Goal: Information Seeking & Learning: Check status

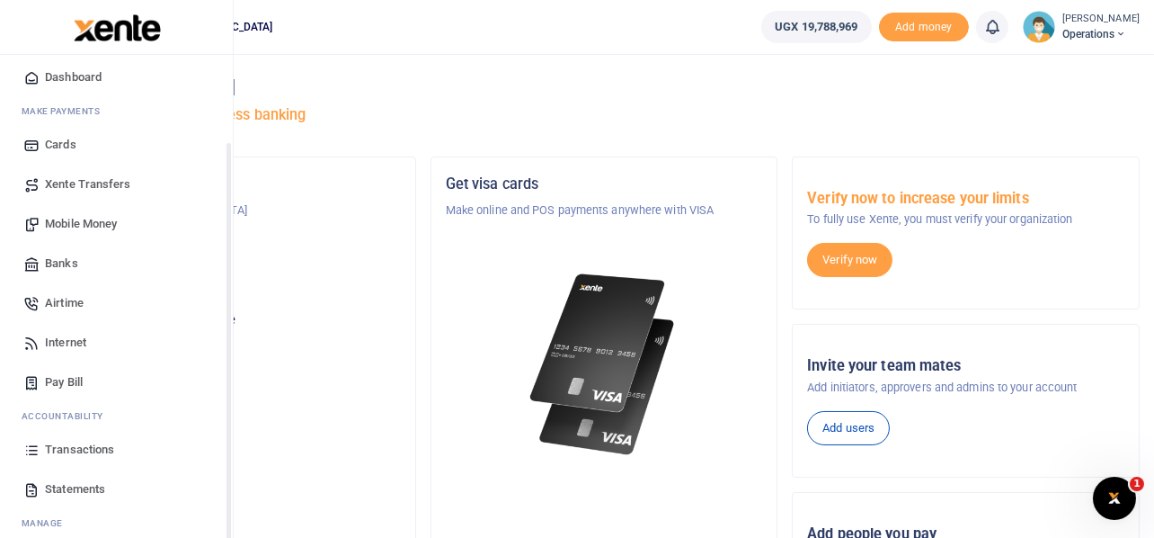
scroll to position [103, 0]
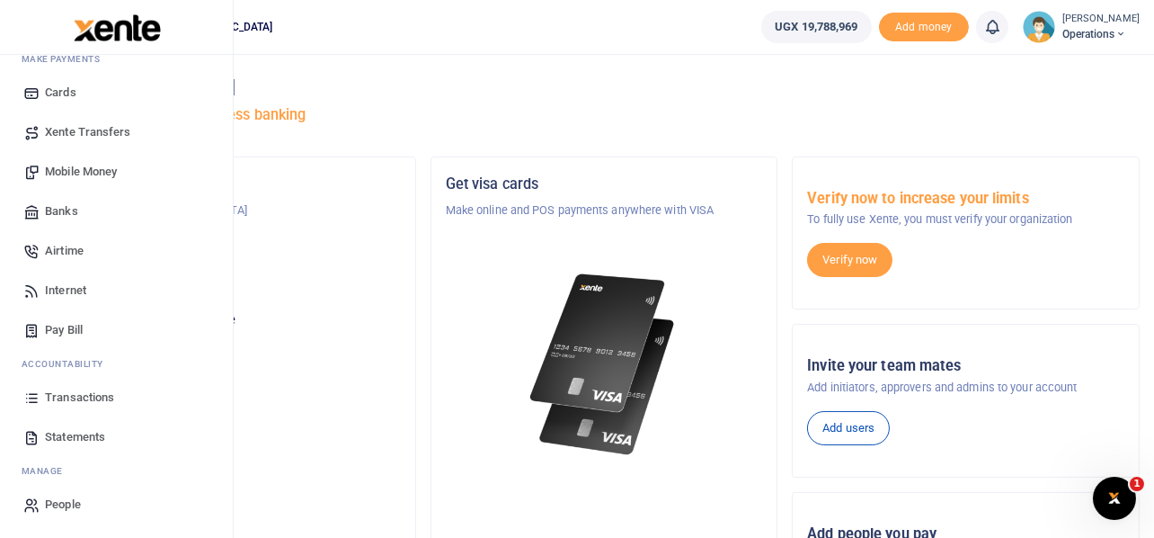
click at [71, 397] on span "Transactions" at bounding box center [79, 397] width 69 height 18
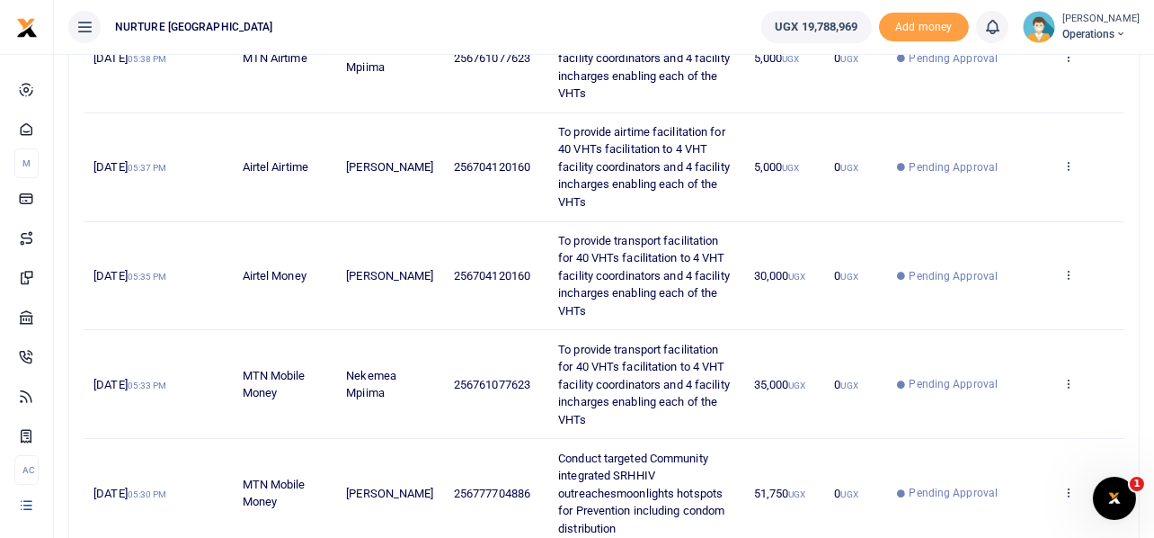
scroll to position [884, 0]
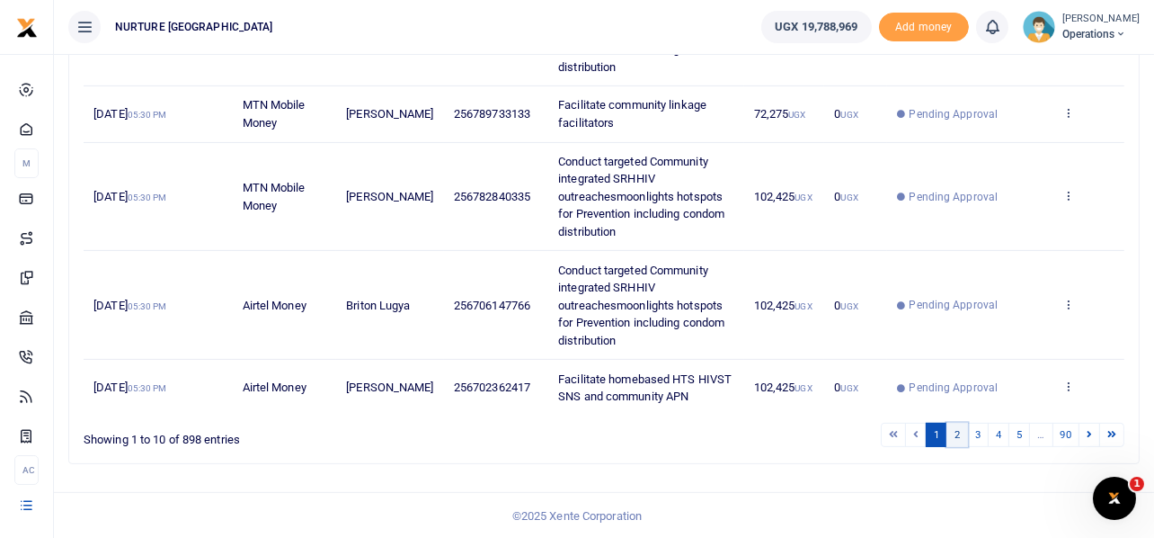
click at [955, 432] on link "2" at bounding box center [958, 435] width 22 height 24
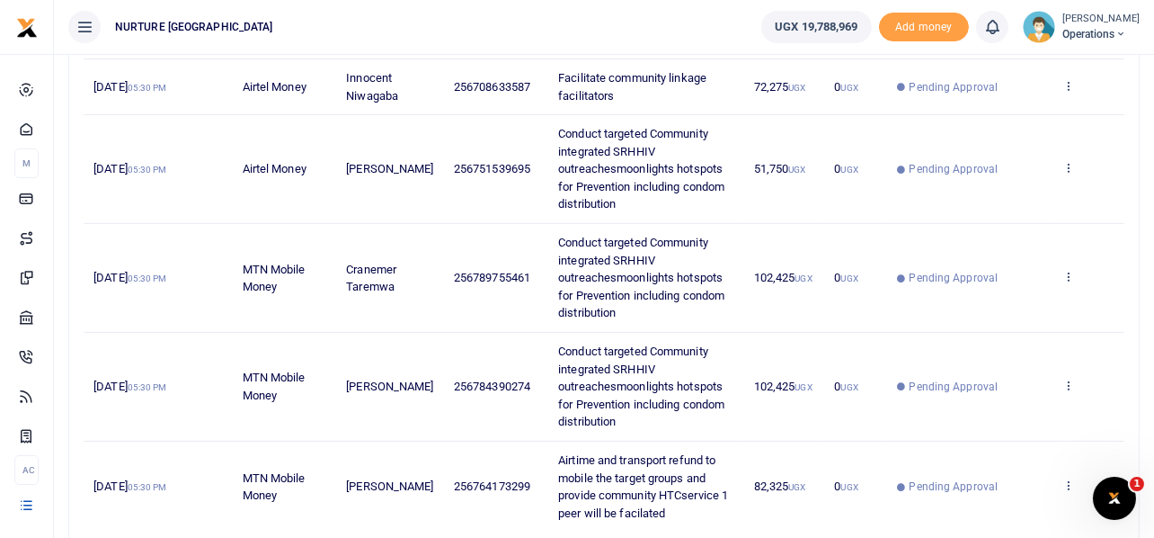
scroll to position [936, 0]
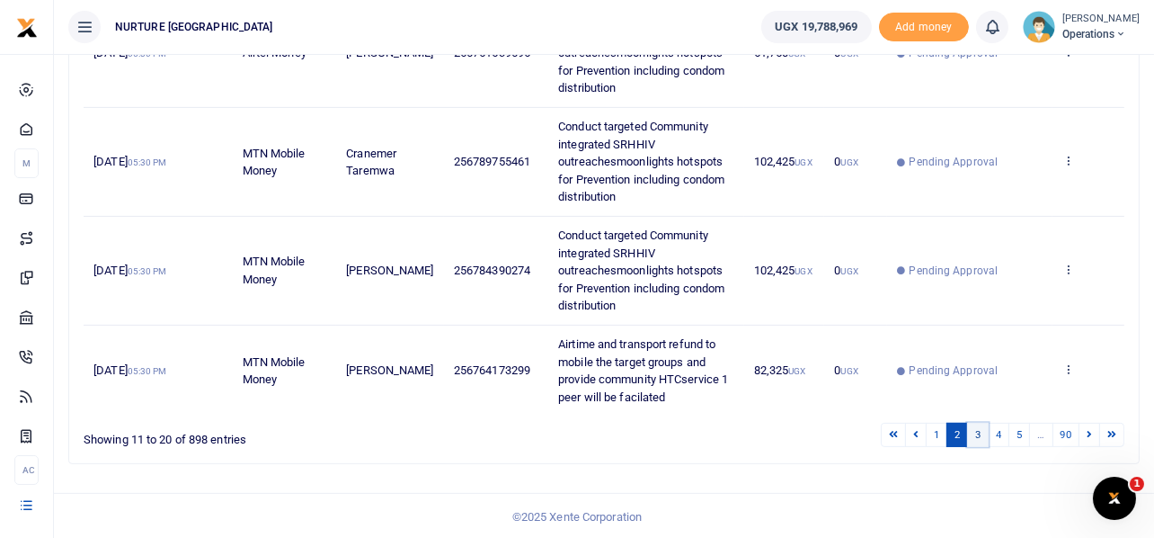
click at [979, 433] on link "3" at bounding box center [978, 435] width 22 height 24
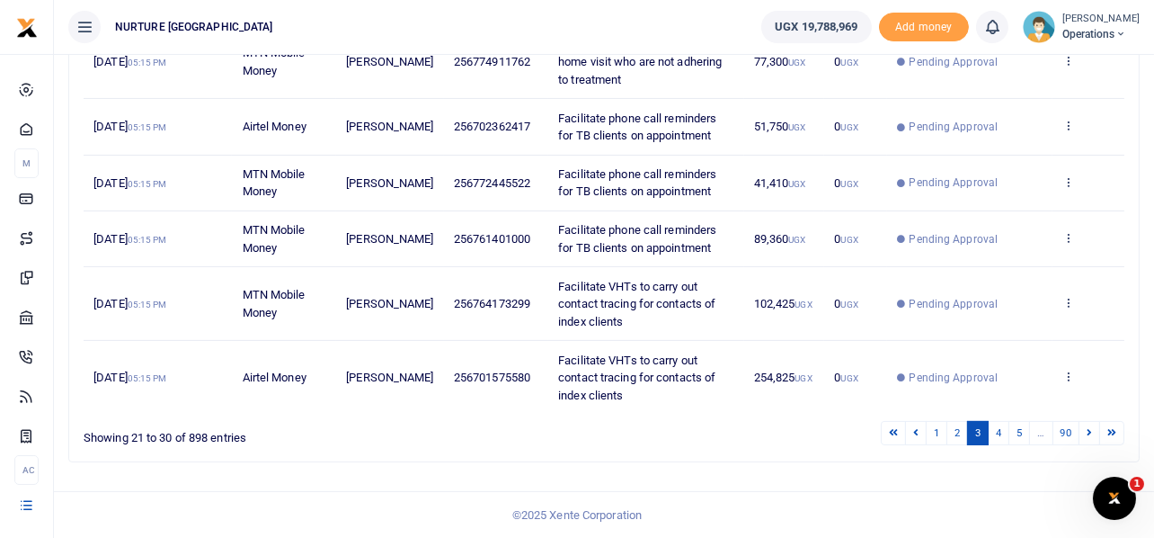
scroll to position [638, 0]
click at [1000, 437] on link "4" at bounding box center [999, 433] width 22 height 24
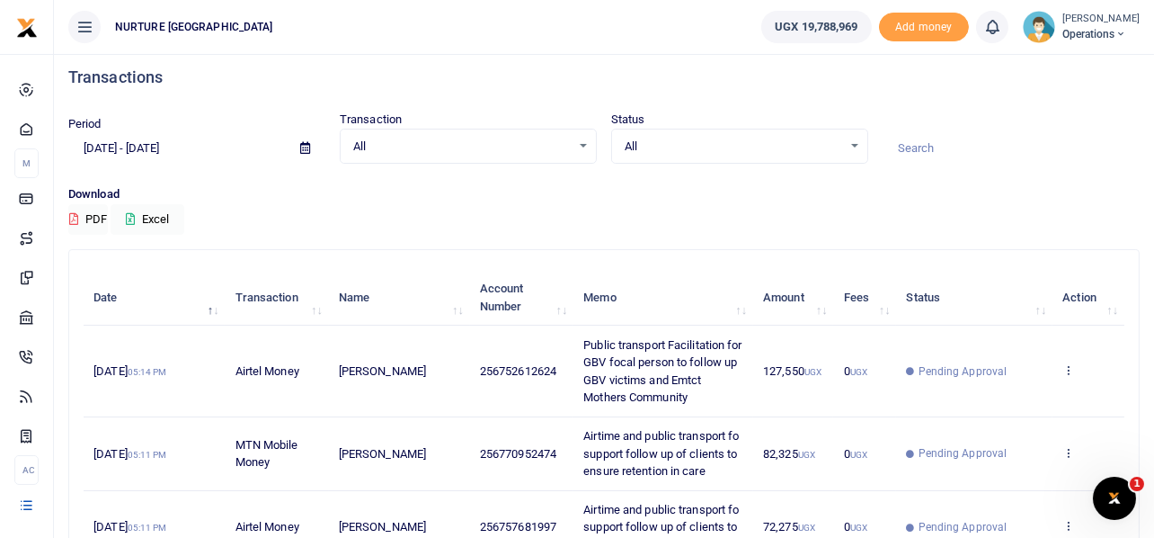
scroll to position [708, 0]
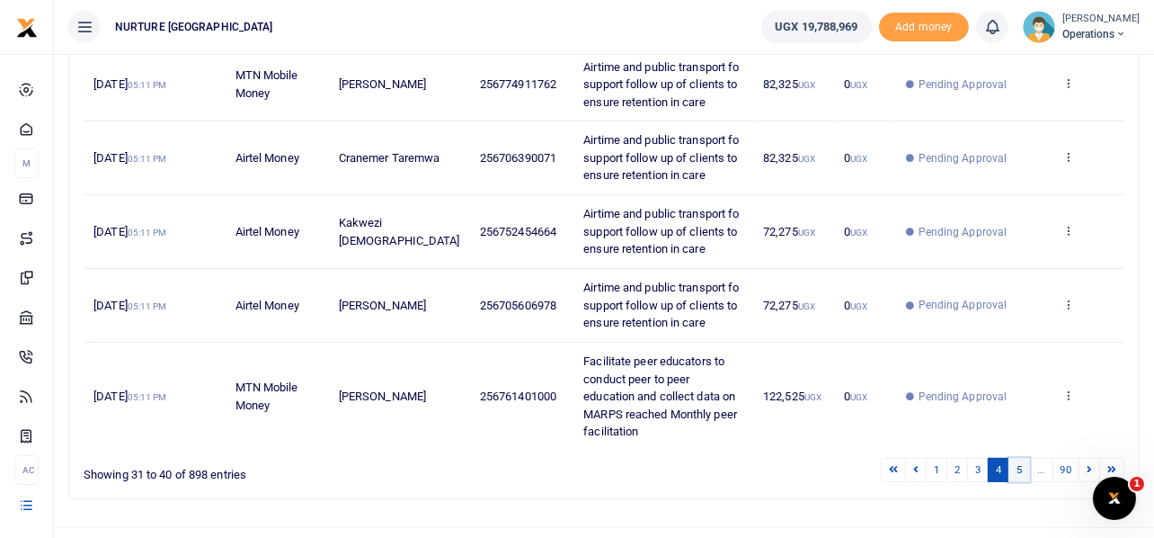
click at [1015, 458] on link "5" at bounding box center [1020, 470] width 22 height 24
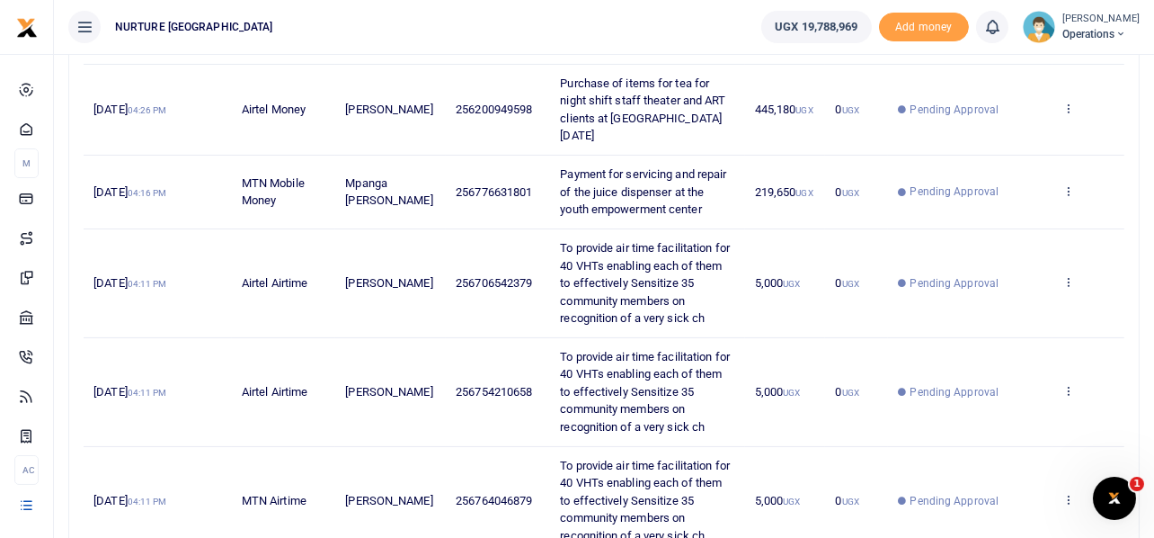
scroll to position [866, 0]
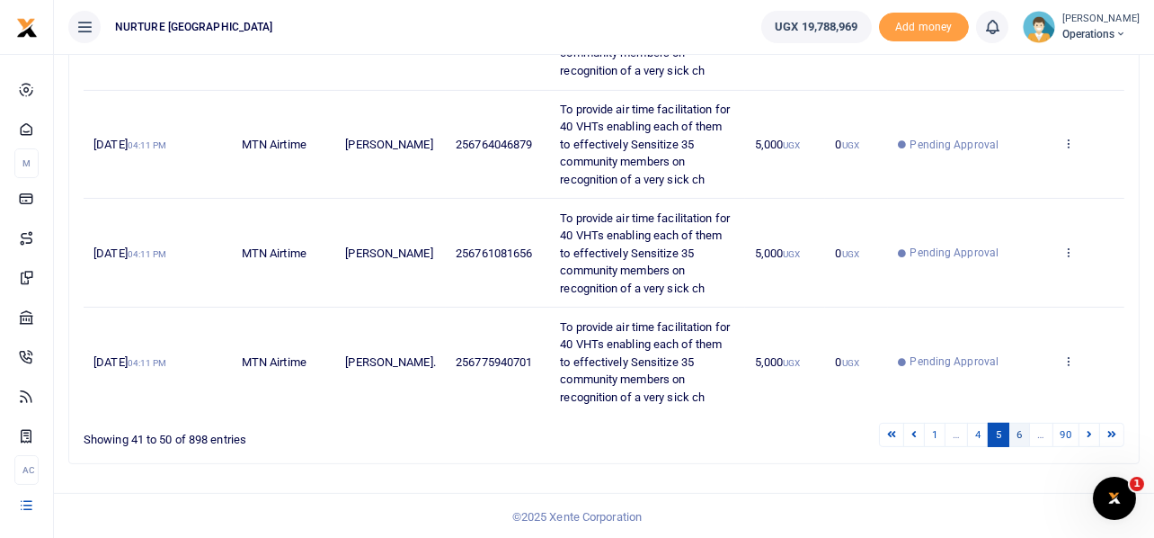
click at [1021, 434] on link "6" at bounding box center [1020, 435] width 22 height 24
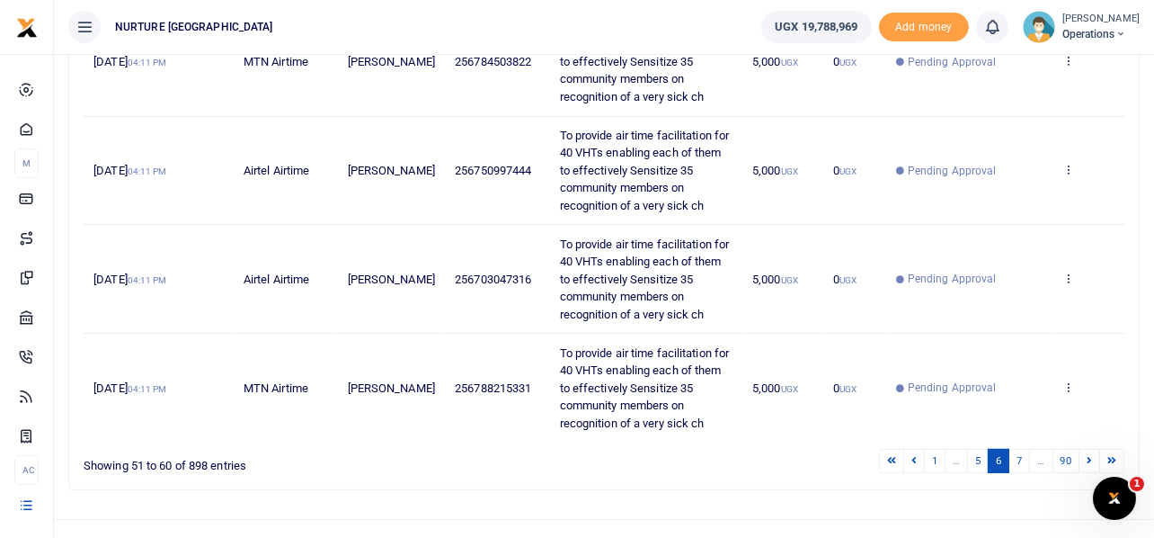
scroll to position [1006, 0]
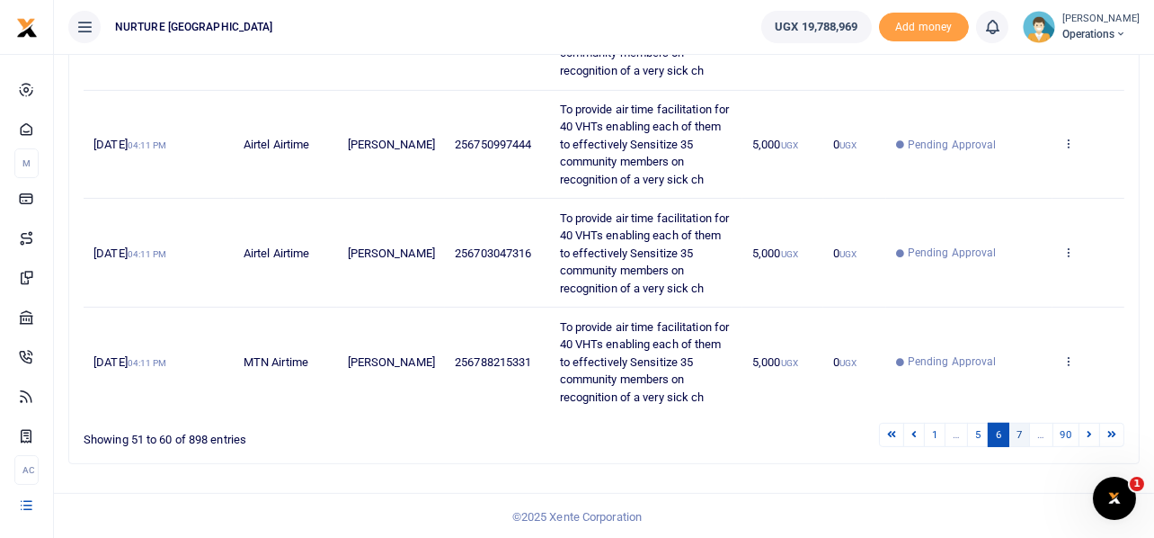
click at [1019, 434] on link "7" at bounding box center [1020, 435] width 22 height 24
click at [1021, 435] on link "8" at bounding box center [1020, 435] width 22 height 24
click at [1018, 430] on link "9" at bounding box center [1020, 435] width 22 height 24
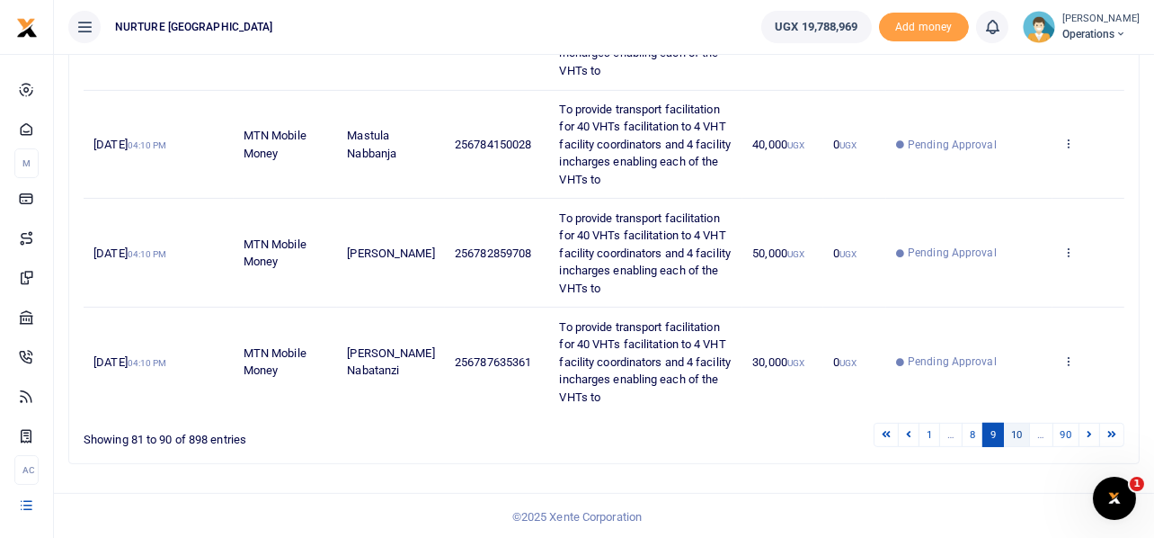
click at [1018, 432] on link "10" at bounding box center [1016, 435] width 27 height 24
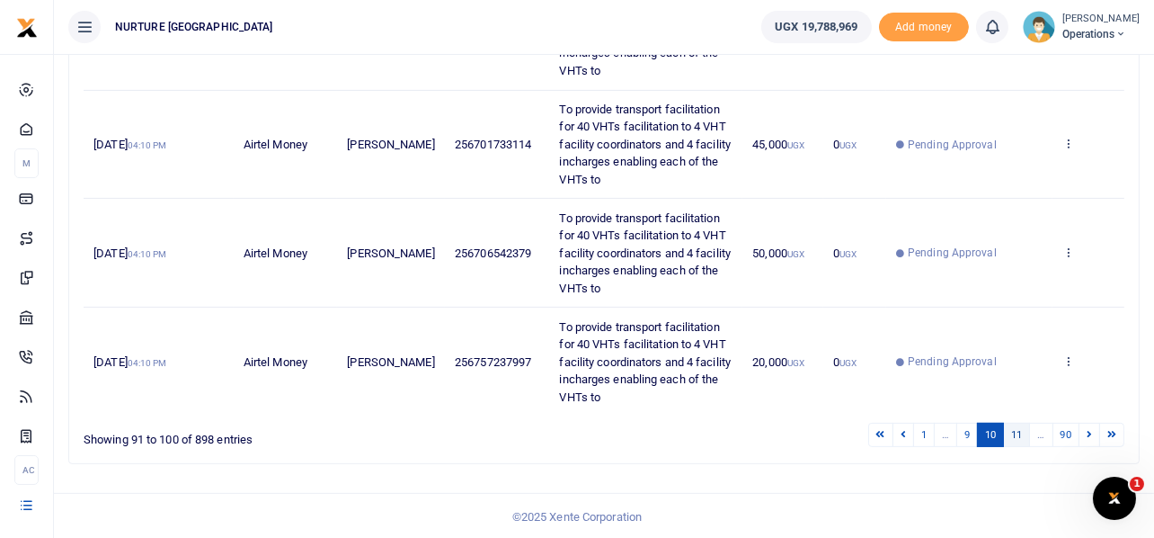
click at [1019, 425] on link "11" at bounding box center [1016, 435] width 27 height 24
click at [1023, 433] on link "12" at bounding box center [1016, 435] width 27 height 24
click at [1016, 430] on link "13" at bounding box center [1016, 435] width 27 height 24
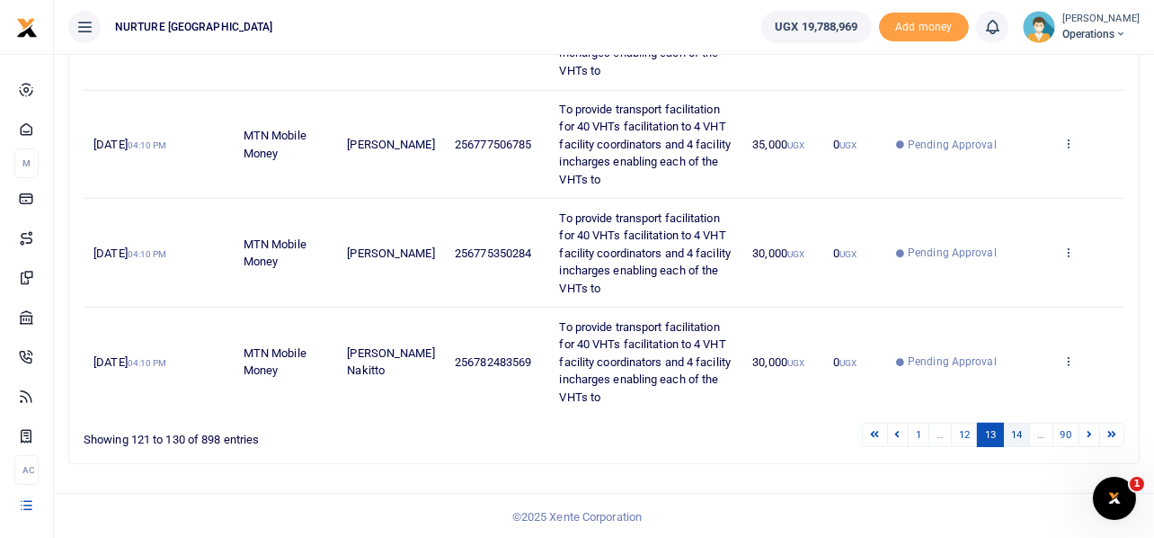
click at [1024, 428] on link "14" at bounding box center [1016, 435] width 27 height 24
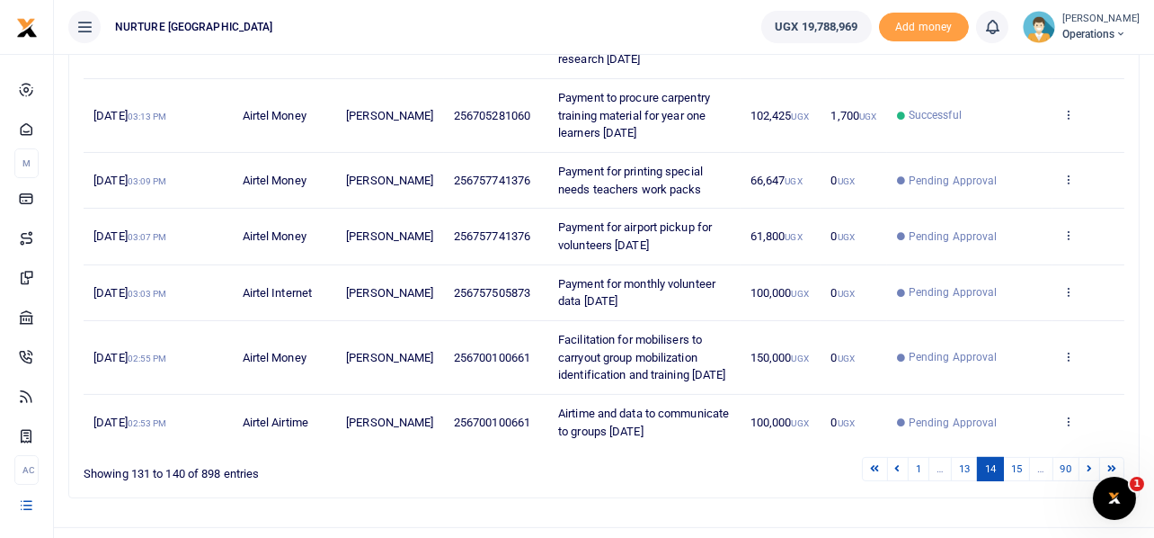
scroll to position [655, 0]
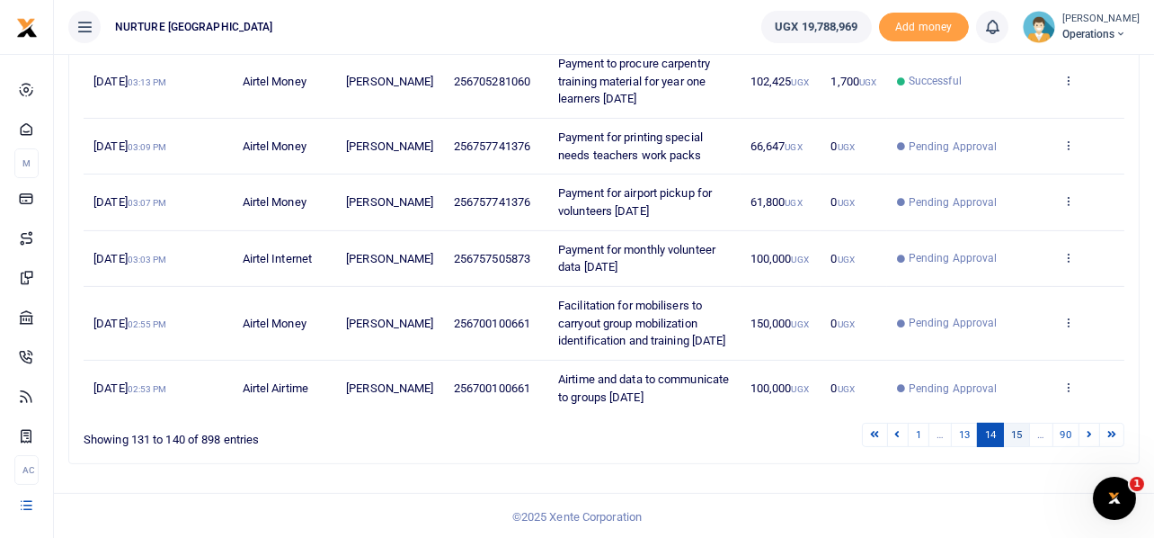
click at [1024, 436] on link "15" at bounding box center [1016, 435] width 27 height 24
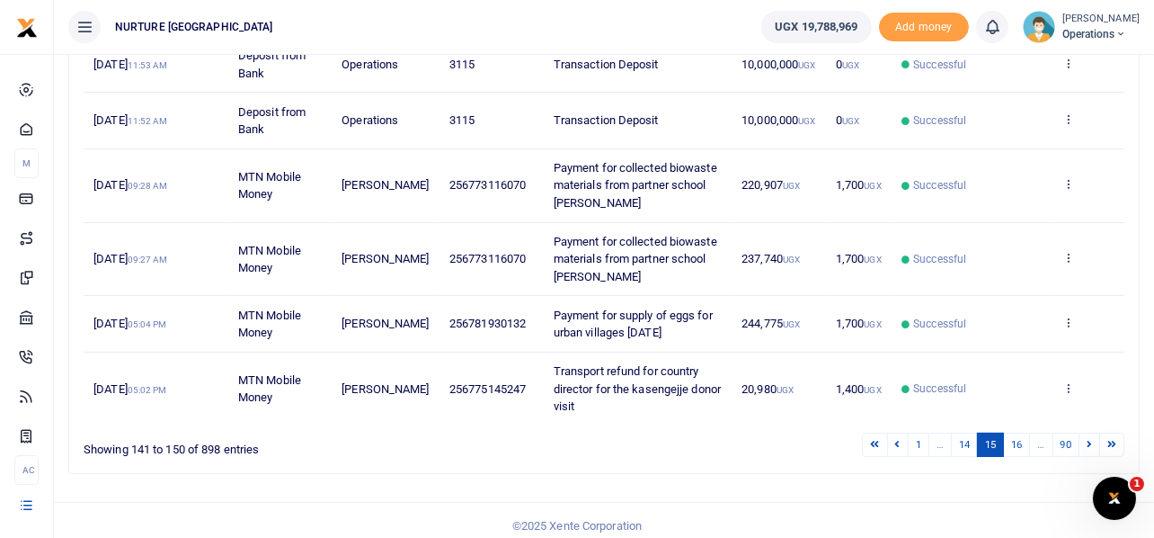
scroll to position [569, 0]
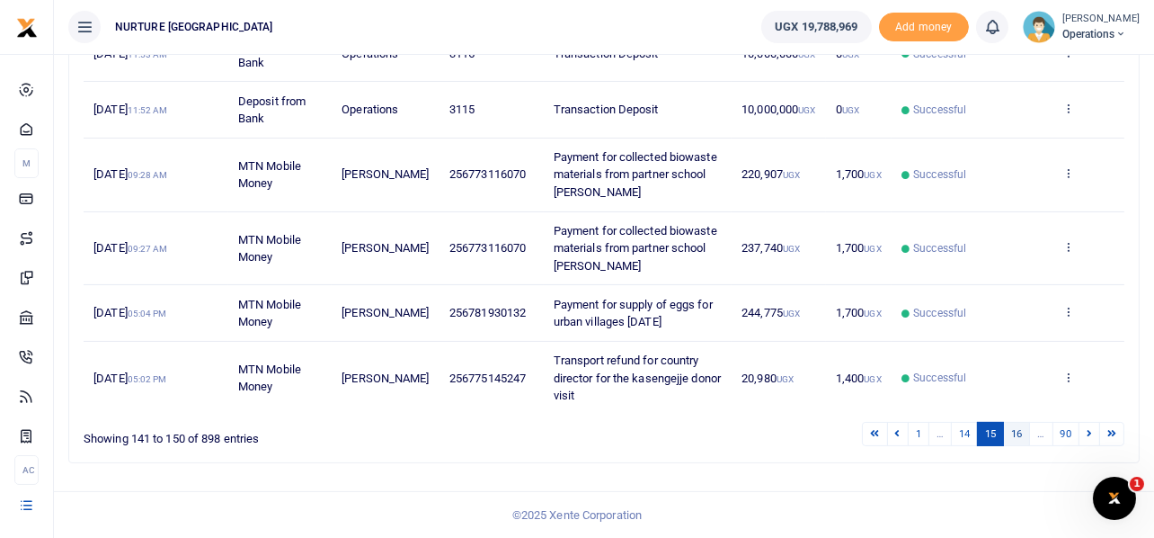
click at [1019, 431] on link "16" at bounding box center [1016, 434] width 27 height 24
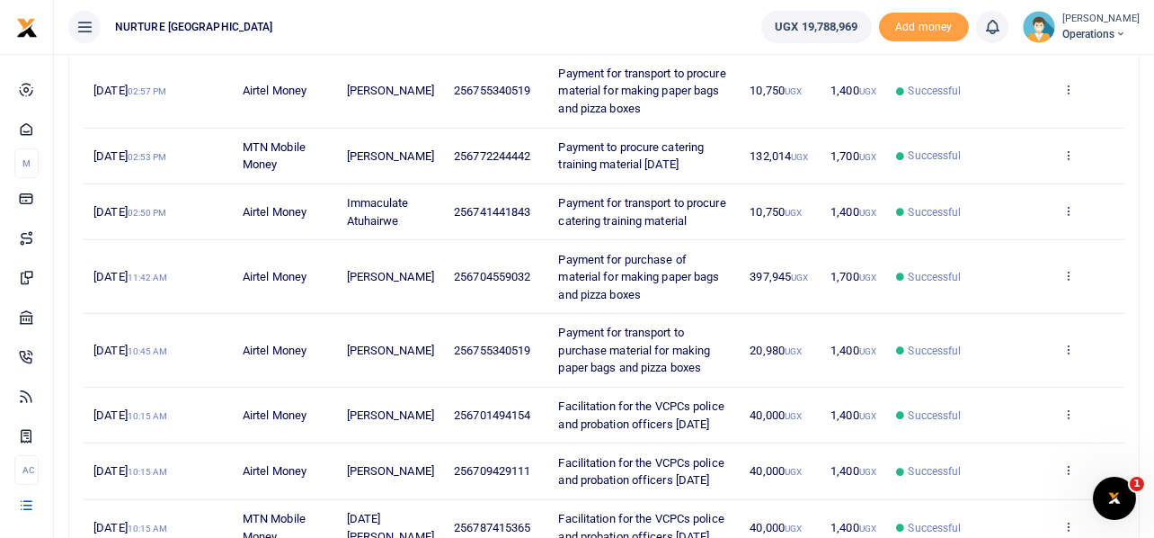
scroll to position [638, 0]
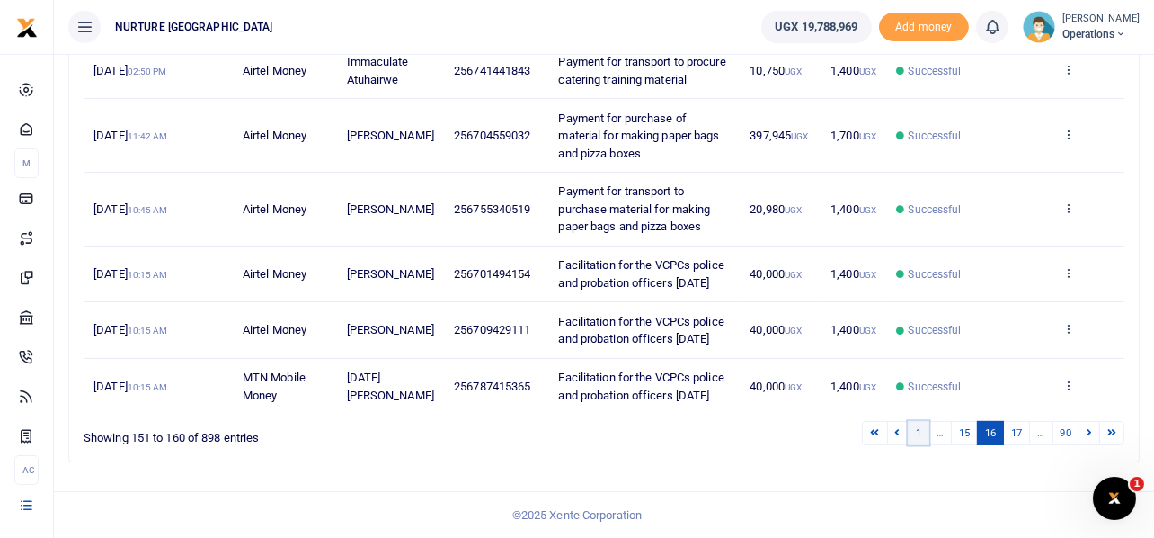
click at [919, 434] on link "1" at bounding box center [919, 433] width 22 height 24
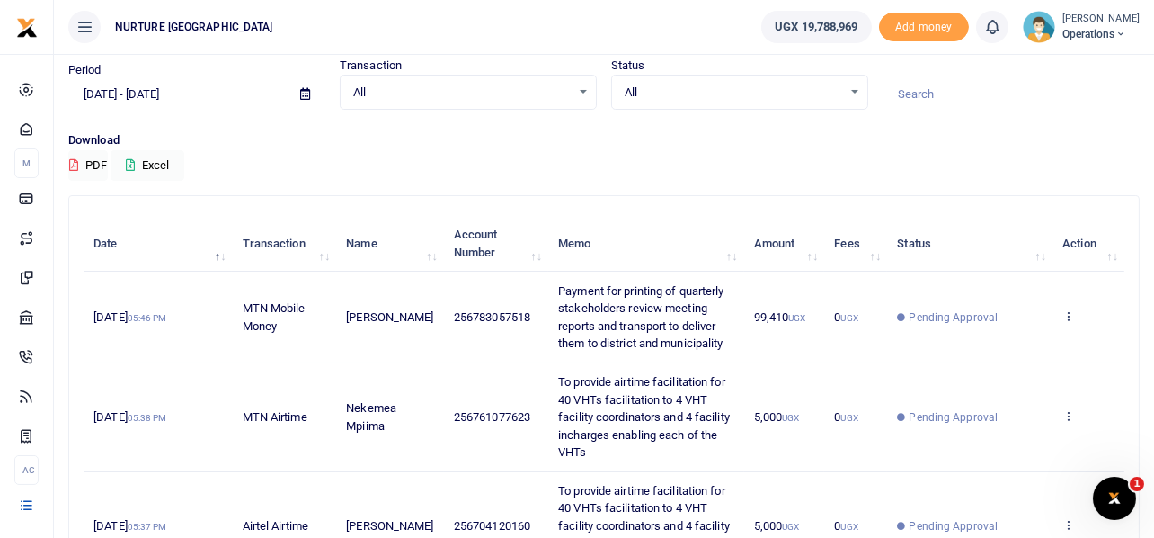
scroll to position [0, 0]
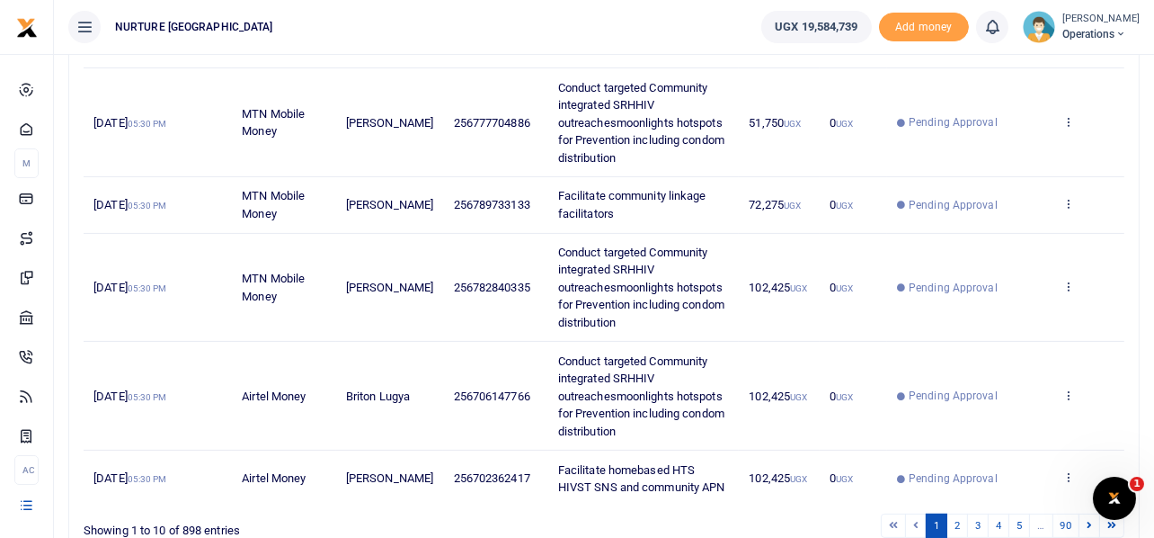
scroll to position [884, 0]
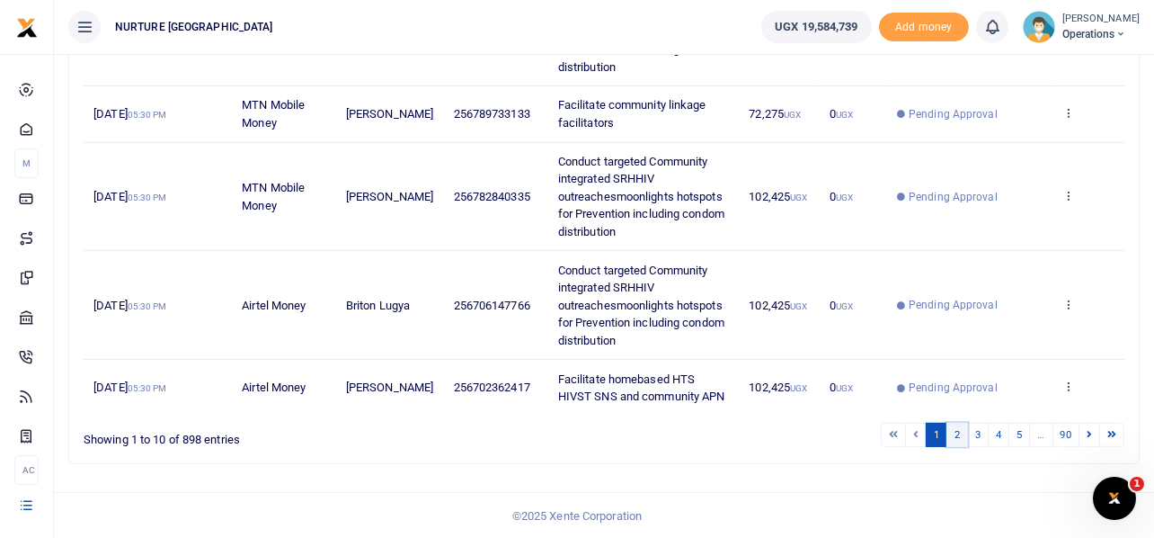
click at [952, 432] on link "2" at bounding box center [958, 435] width 22 height 24
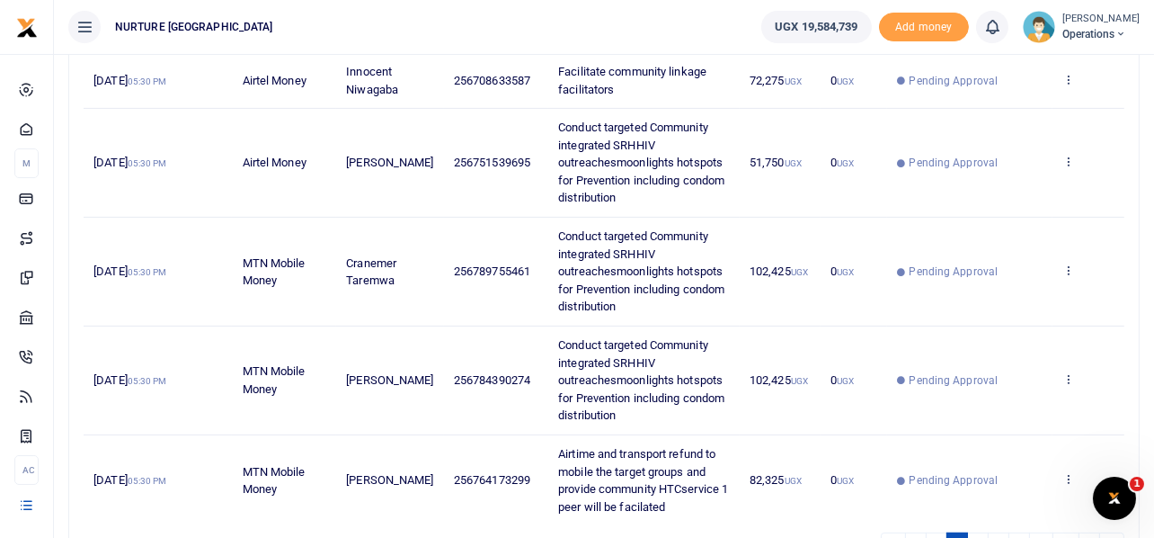
scroll to position [936, 0]
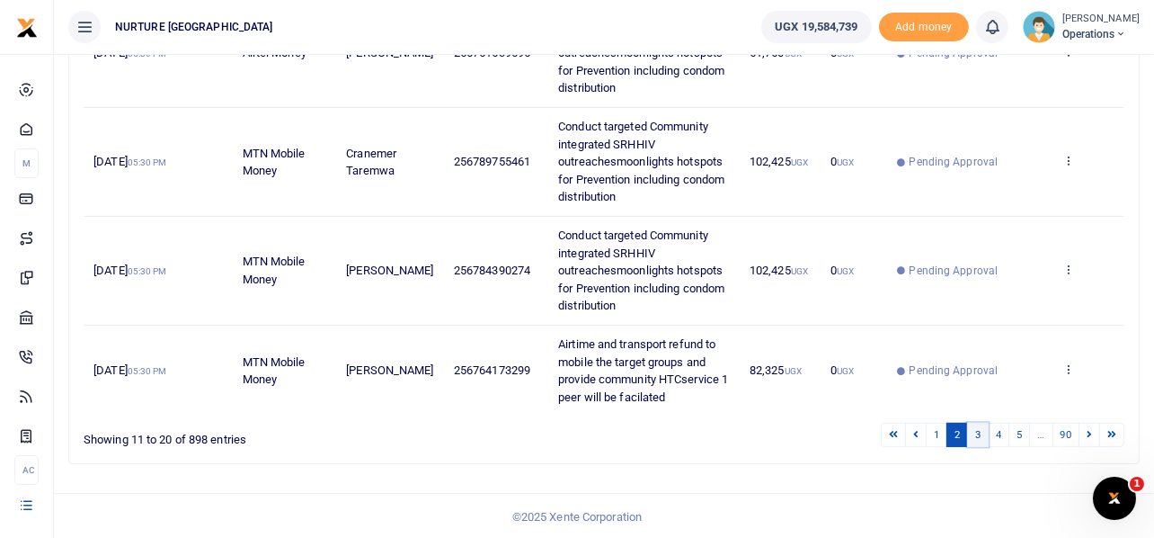
click at [978, 427] on link "3" at bounding box center [978, 435] width 22 height 24
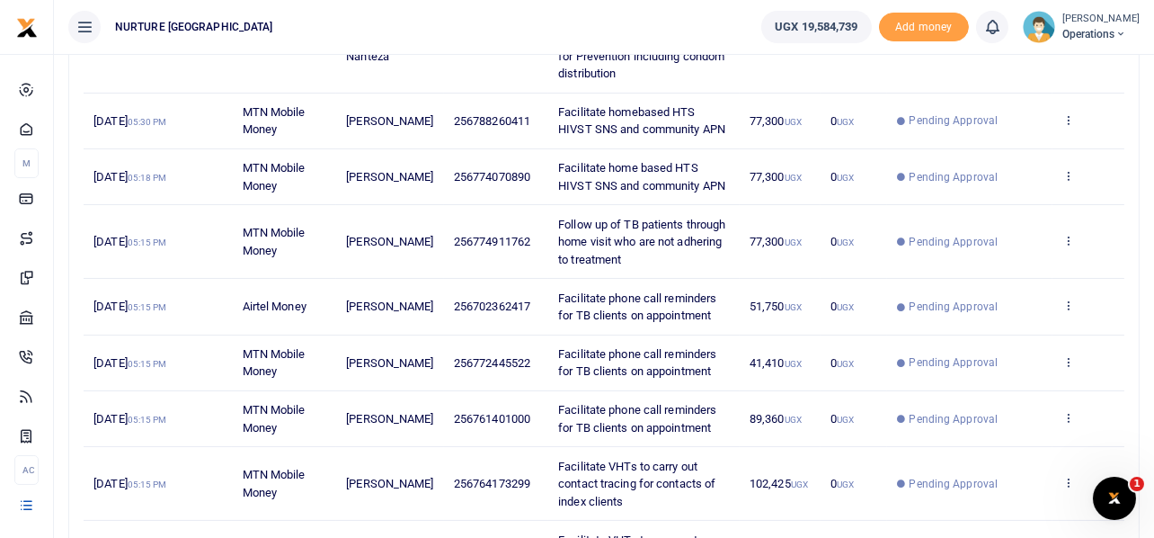
scroll to position [638, 0]
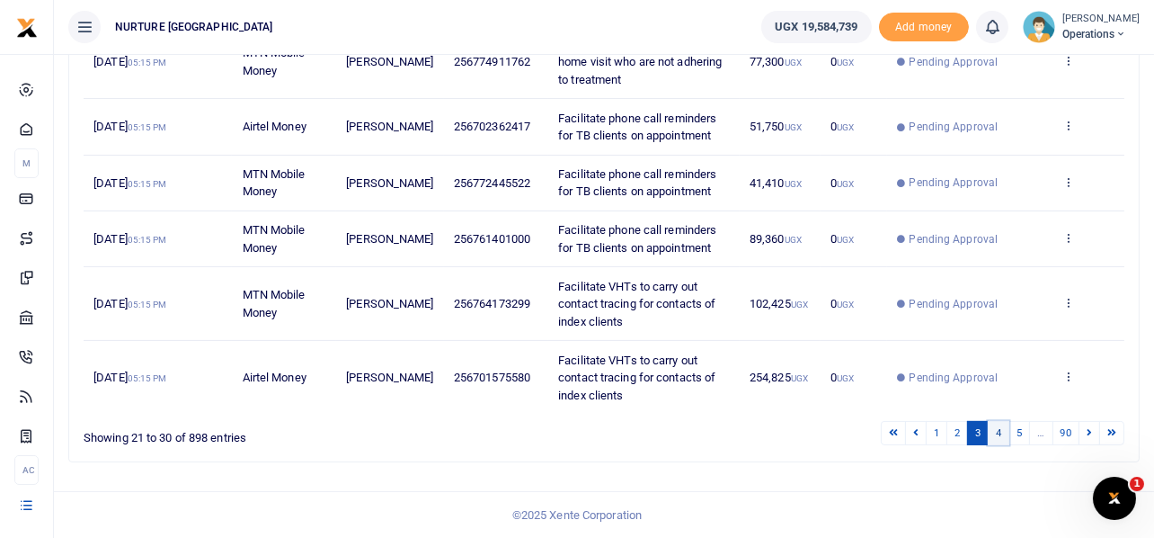
click at [1003, 432] on link "4" at bounding box center [999, 433] width 22 height 24
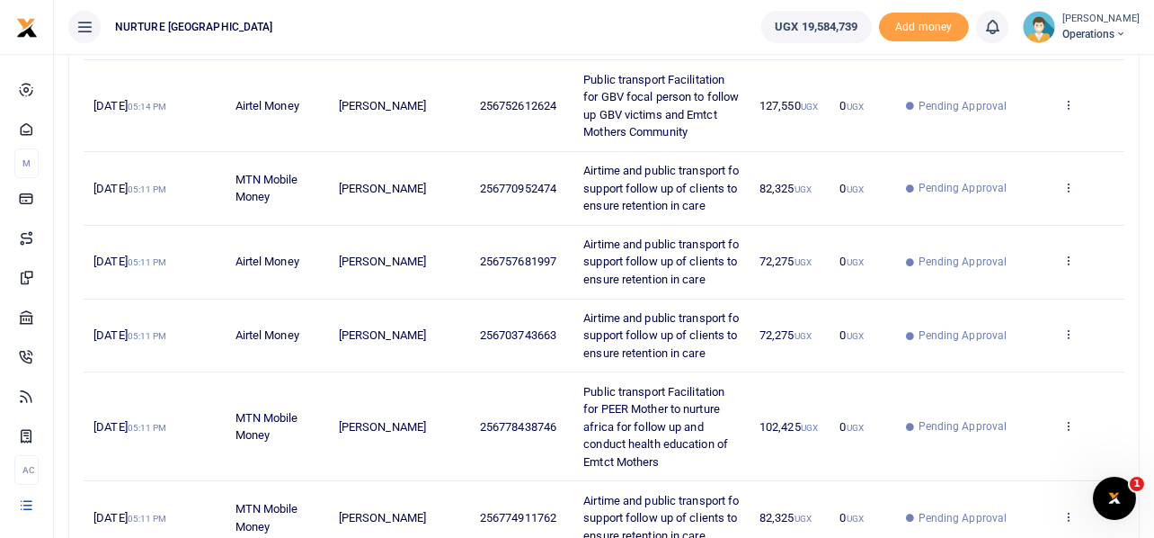
scroll to position [708, 0]
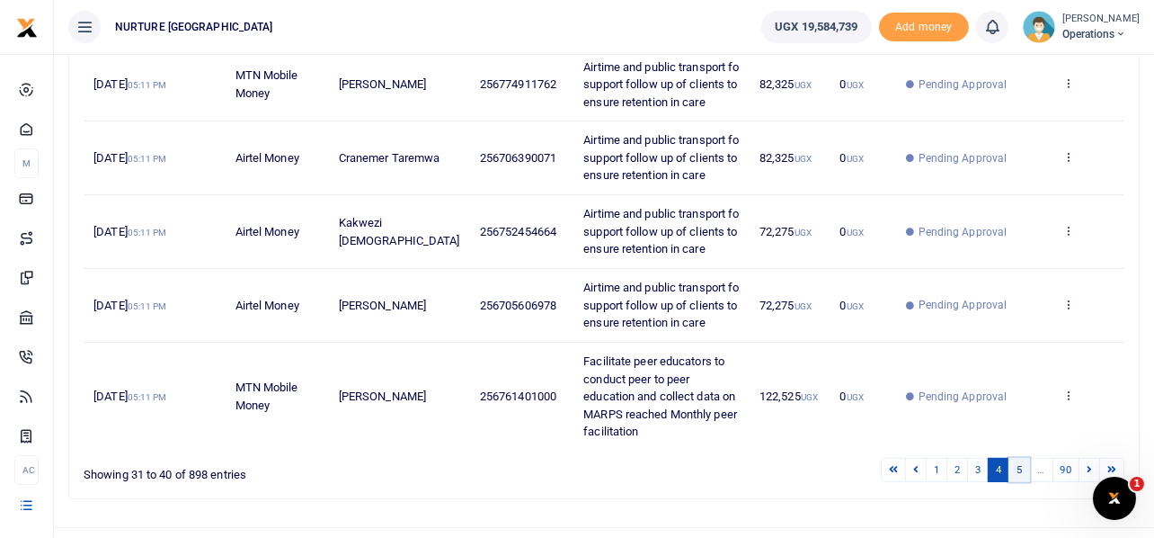
click at [1019, 458] on link "5" at bounding box center [1020, 470] width 22 height 24
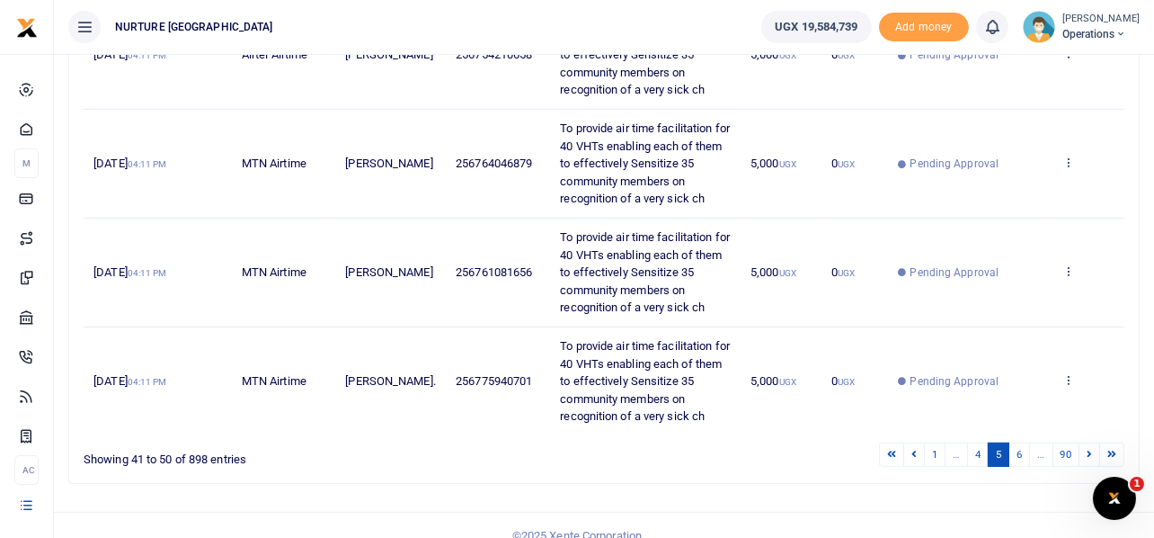
scroll to position [884, 0]
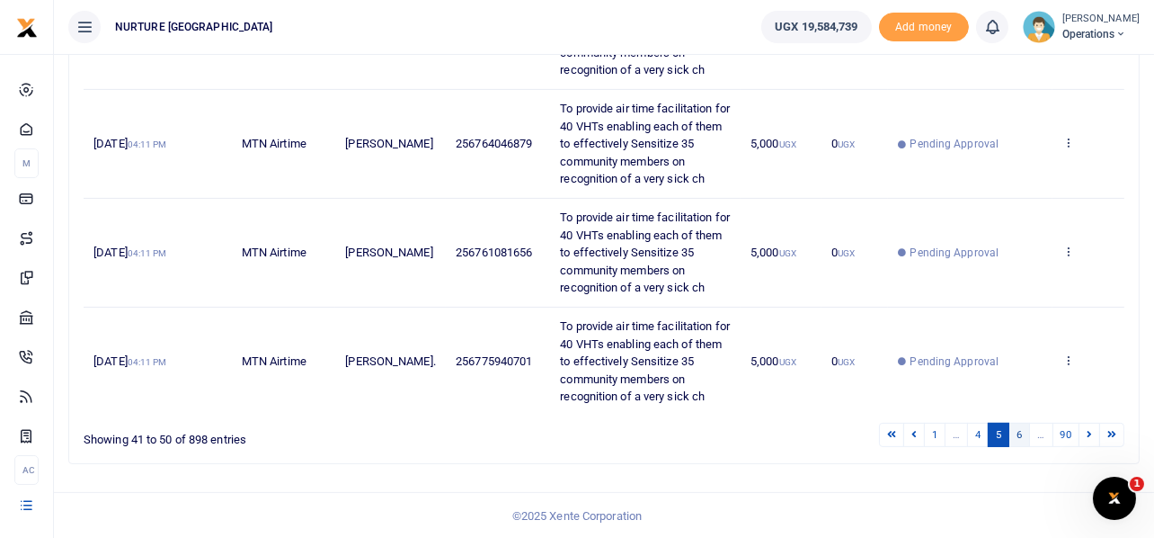
click at [1019, 431] on link "6" at bounding box center [1020, 435] width 22 height 24
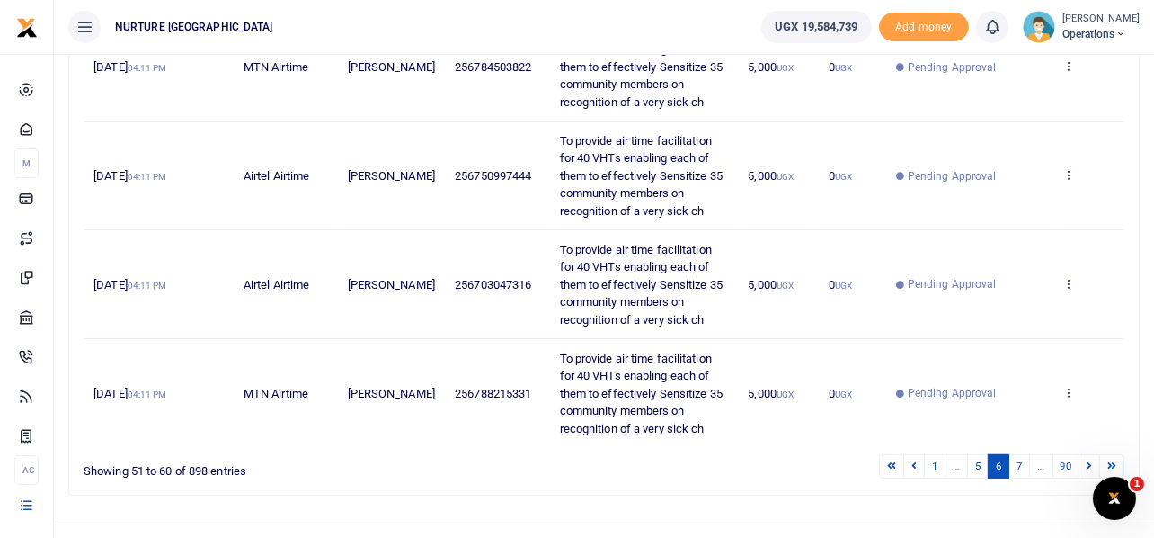
scroll to position [1006, 0]
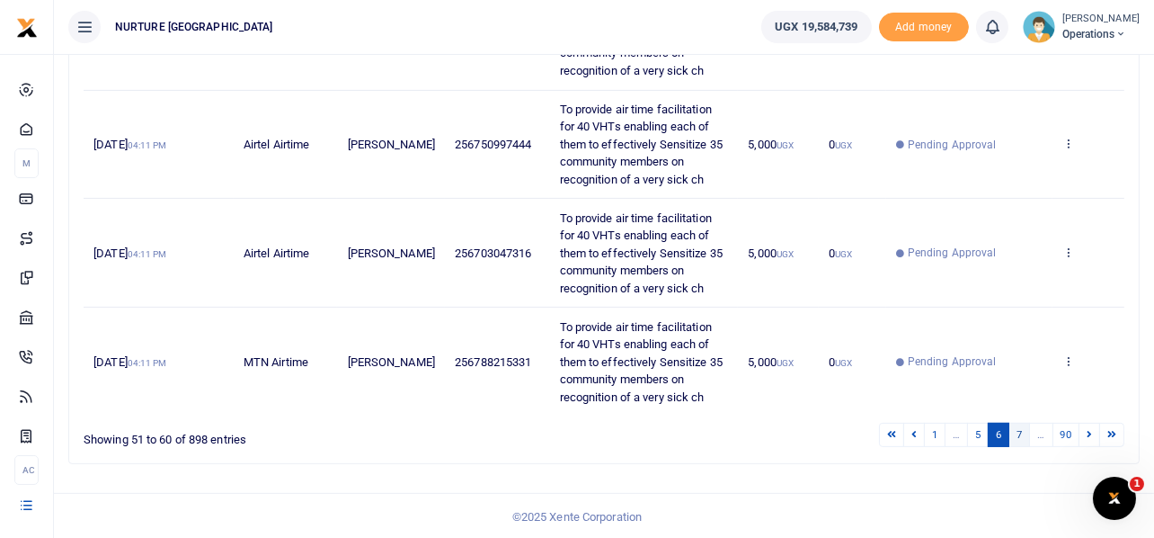
click at [1019, 432] on link "7" at bounding box center [1020, 435] width 22 height 24
click at [1022, 432] on link "8" at bounding box center [1020, 435] width 22 height 24
click at [1022, 432] on link "9" at bounding box center [1020, 435] width 22 height 24
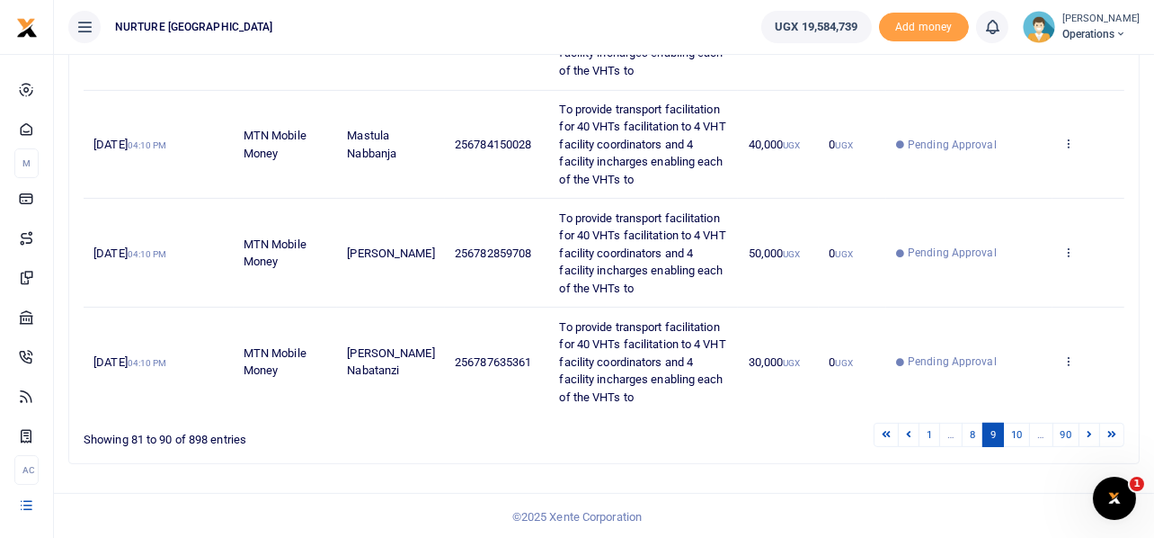
click at [1022, 432] on link "10" at bounding box center [1016, 435] width 27 height 24
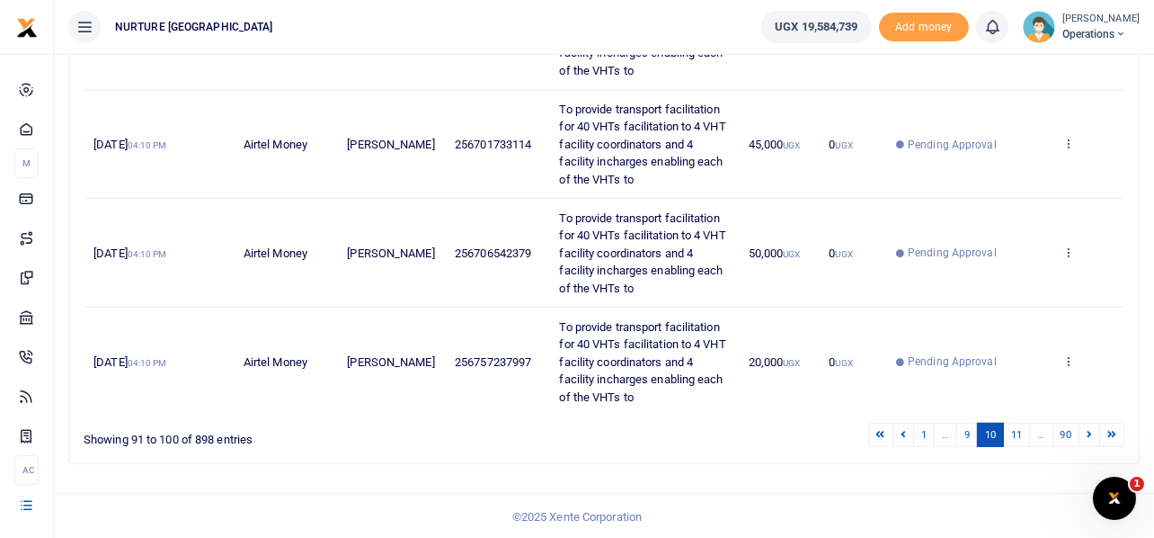
click at [1022, 432] on link "11" at bounding box center [1016, 435] width 27 height 24
click at [1022, 432] on link "12" at bounding box center [1016, 435] width 27 height 24
click at [1022, 432] on link "13" at bounding box center [1016, 435] width 27 height 24
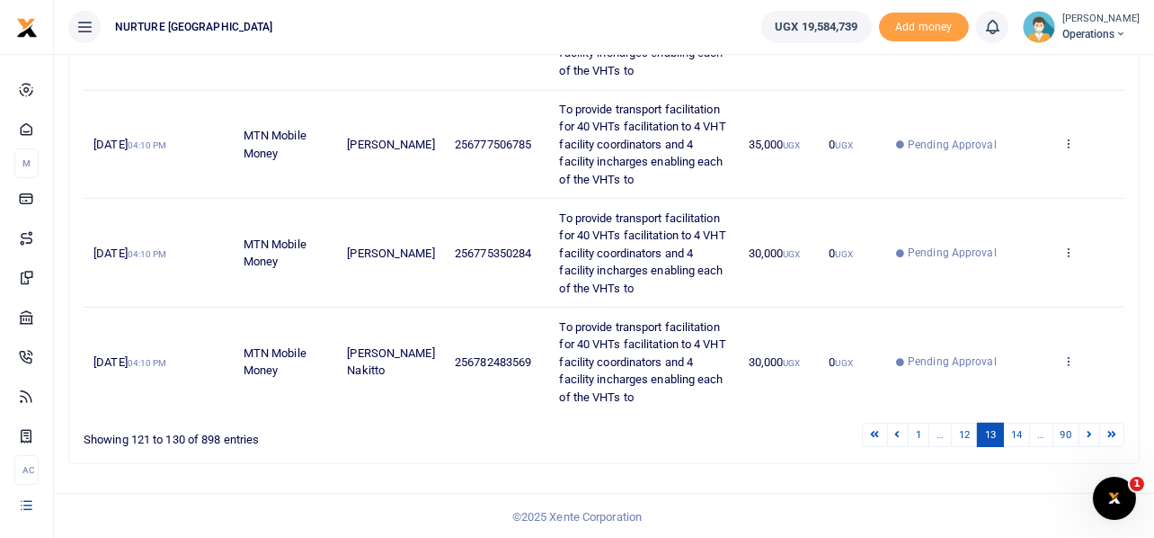
click at [1022, 432] on link "14" at bounding box center [1016, 435] width 27 height 24
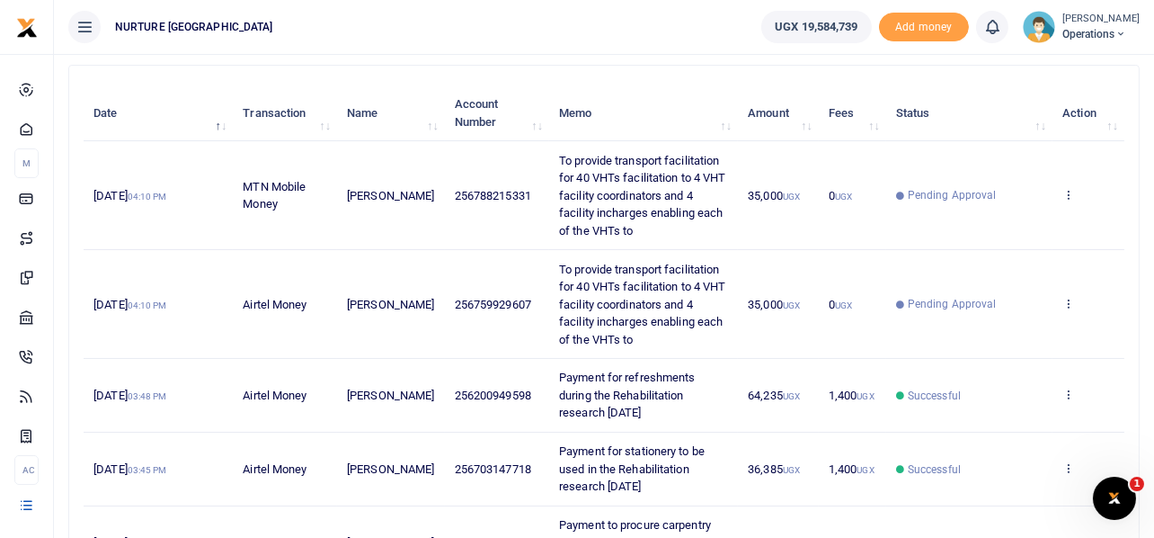
scroll to position [224, 0]
